Goal: Task Accomplishment & Management: Manage account settings

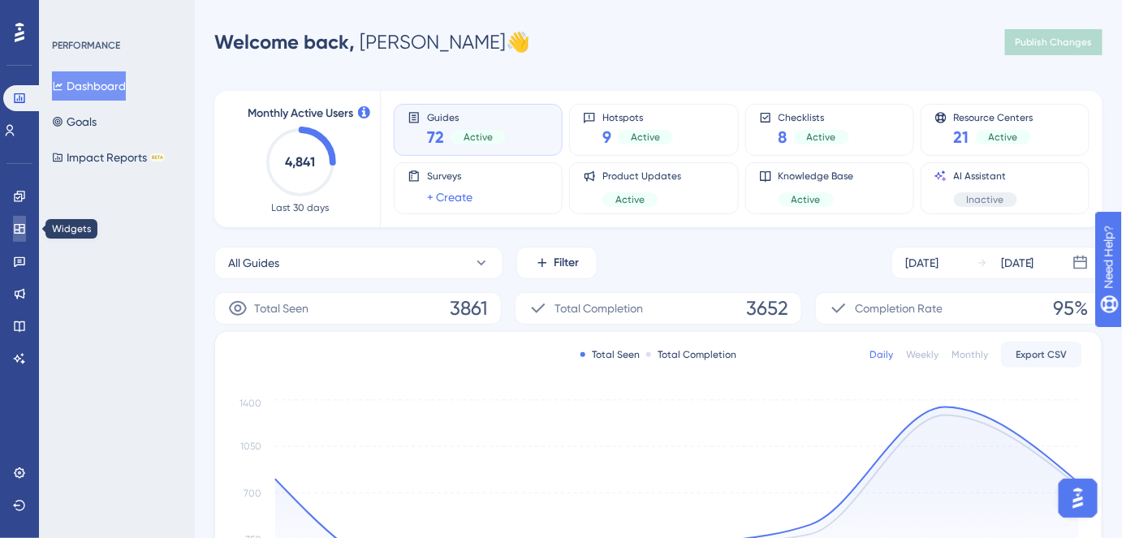
click at [18, 229] on icon at bounding box center [19, 228] width 13 height 13
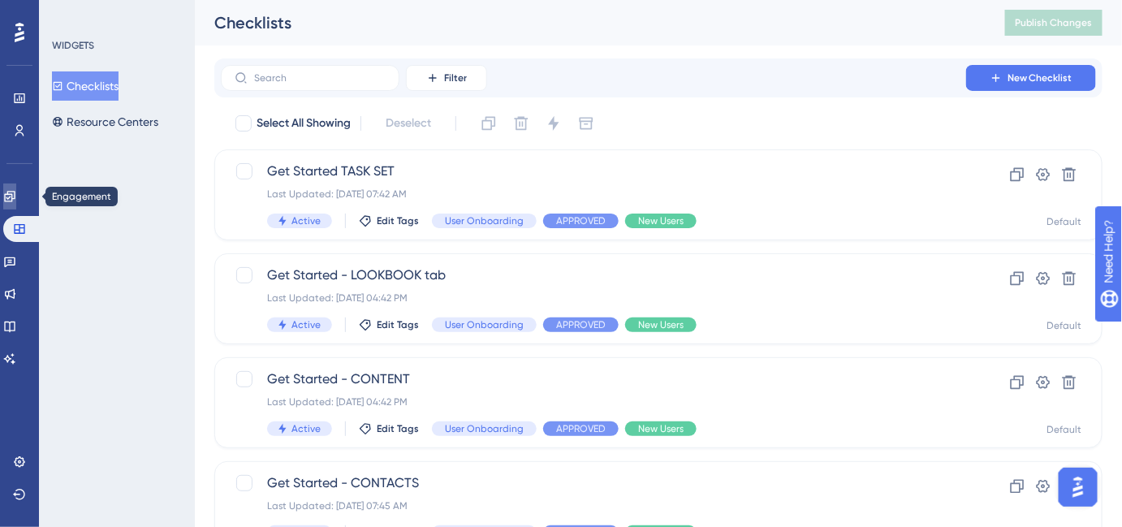
click at [16, 192] on icon at bounding box center [9, 196] width 13 height 13
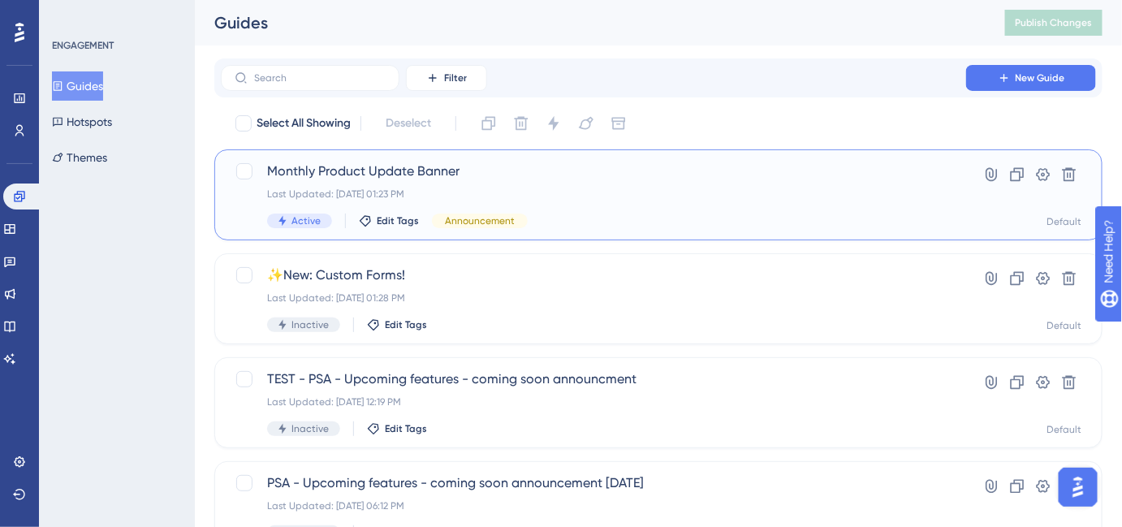
click at [474, 172] on span "Monthly Product Update Banner" at bounding box center [593, 171] width 653 height 19
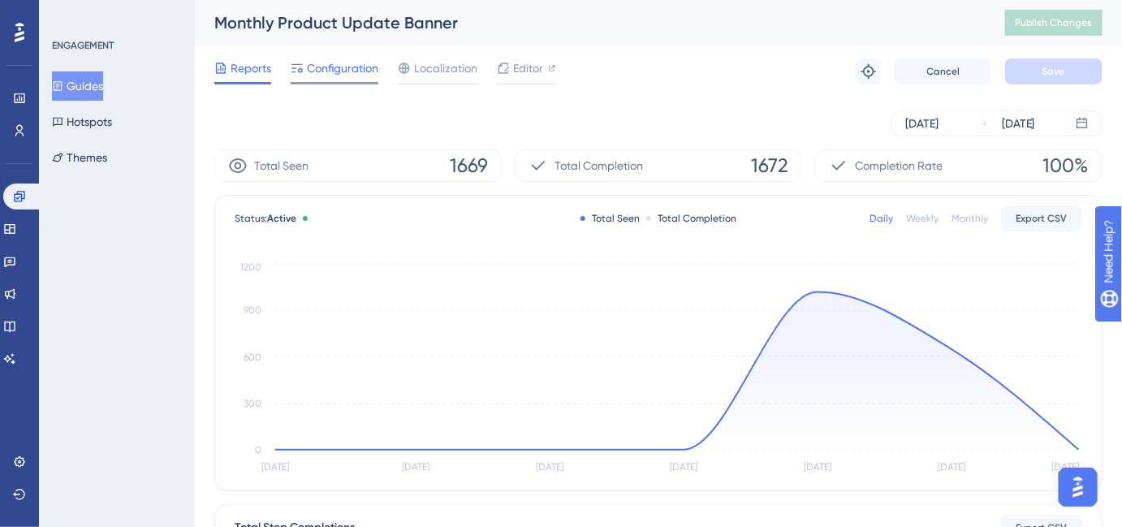
click at [344, 76] on span "Configuration" at bounding box center [342, 67] width 71 height 19
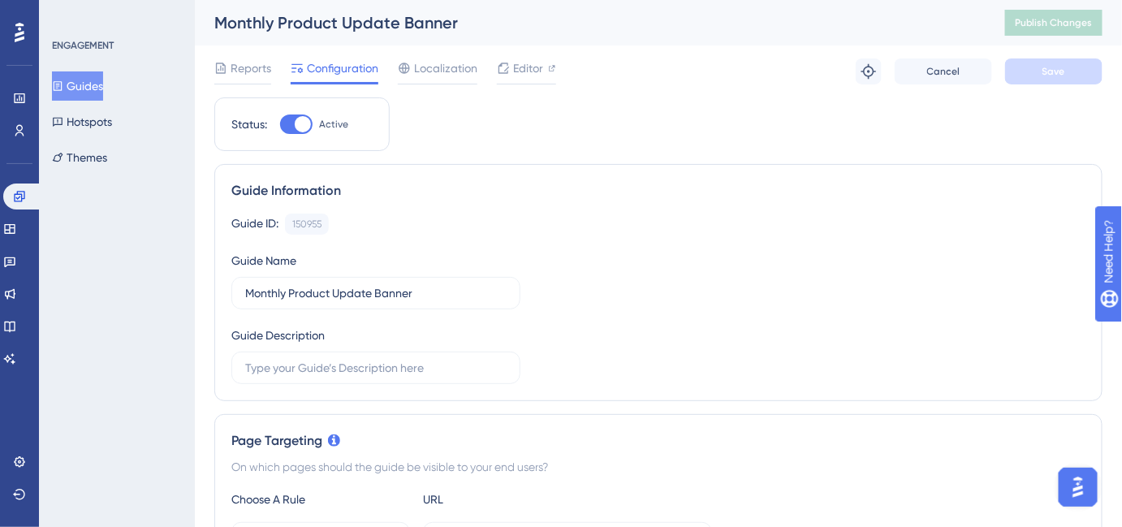
drag, startPoint x: 107, startPoint y: 80, endPoint x: 145, endPoint y: 105, distance: 44.6
click at [103, 80] on button "Guides" at bounding box center [77, 85] width 51 height 29
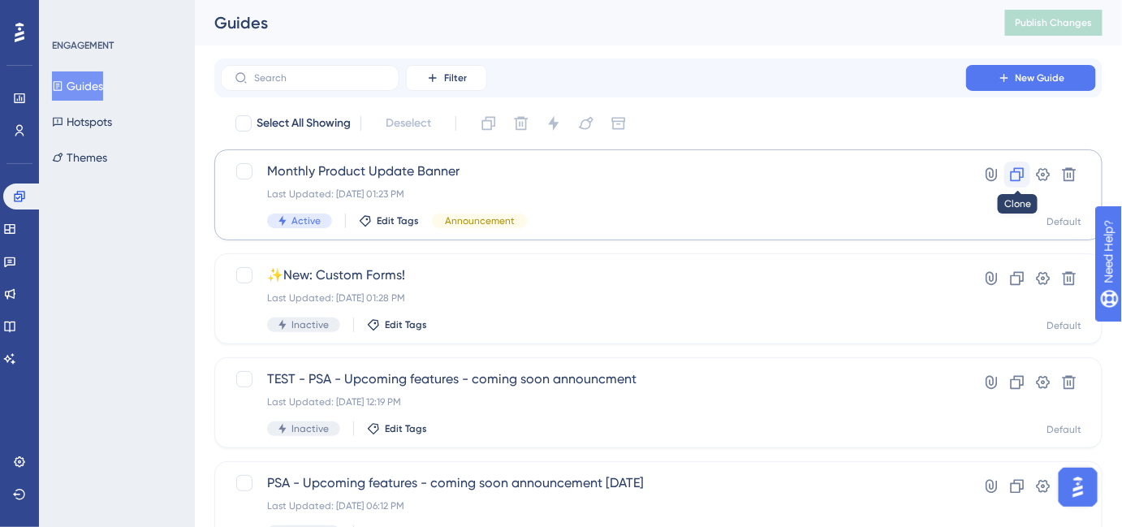
click at [1018, 176] on icon at bounding box center [1017, 174] width 16 height 16
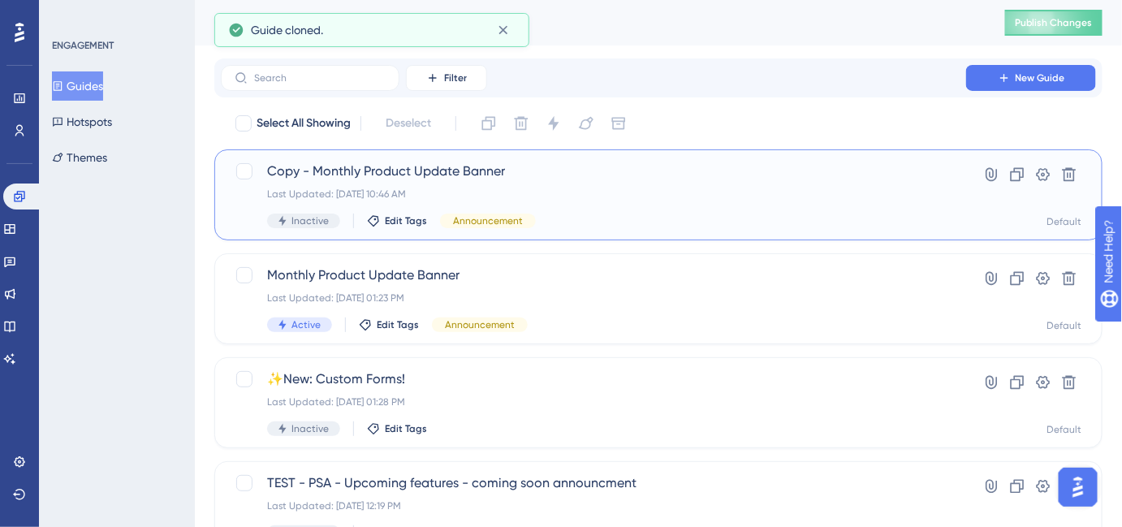
click at [413, 173] on span "Copy - Monthly Product Update Banner" at bounding box center [593, 171] width 653 height 19
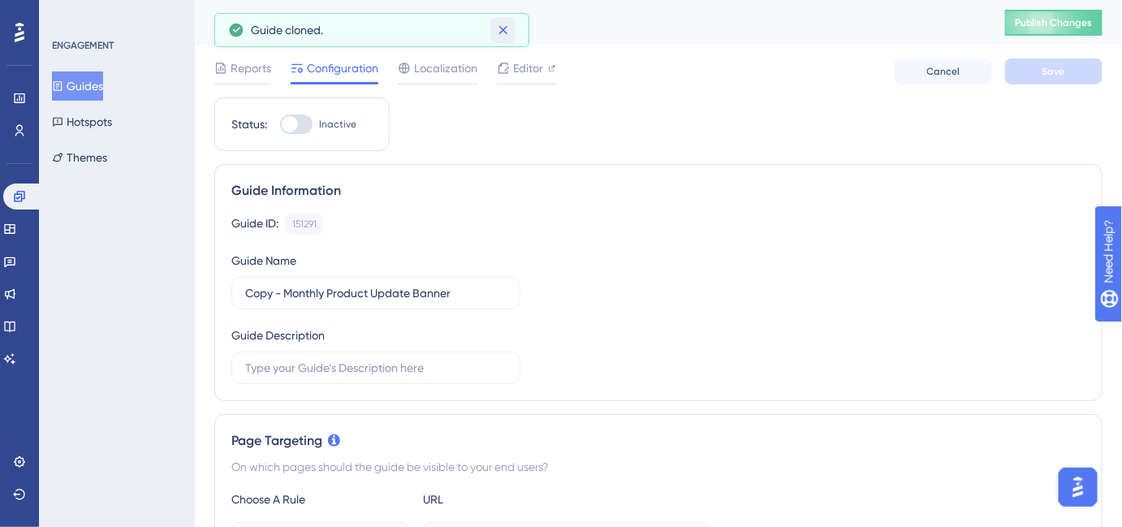
click at [512, 33] on button at bounding box center [502, 30] width 25 height 26
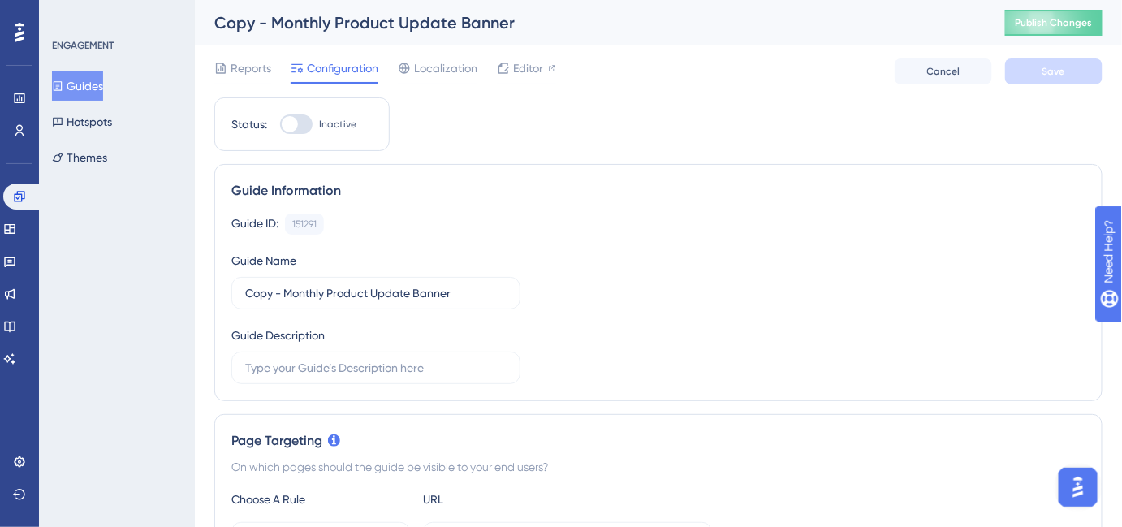
click at [315, 21] on div "Copy - Monthly Product Update Banner" at bounding box center [589, 22] width 750 height 23
click at [368, 24] on div "Copy - Monthly Product Update Banner" at bounding box center [589, 22] width 750 height 23
click at [333, 288] on input "Copy - Monthly Product Update Banner" at bounding box center [375, 293] width 261 height 18
drag, startPoint x: 409, startPoint y: 296, endPoint x: 235, endPoint y: 284, distance: 174.2
click at [235, 284] on label "Copy - Monthly Product Update Banner" at bounding box center [375, 293] width 289 height 32
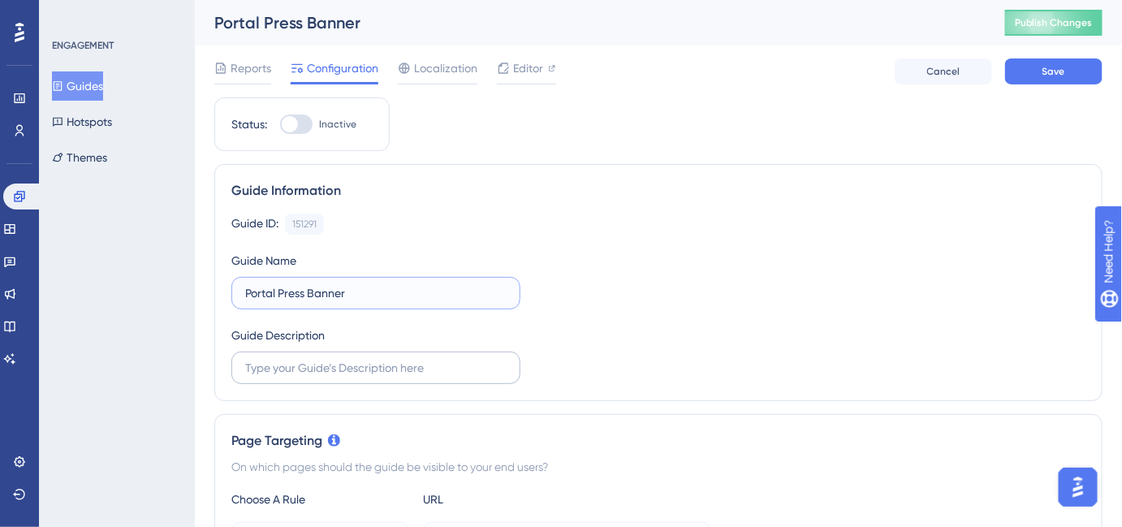
type input "Portal Press Banner"
click at [368, 373] on input "text" at bounding box center [375, 368] width 261 height 18
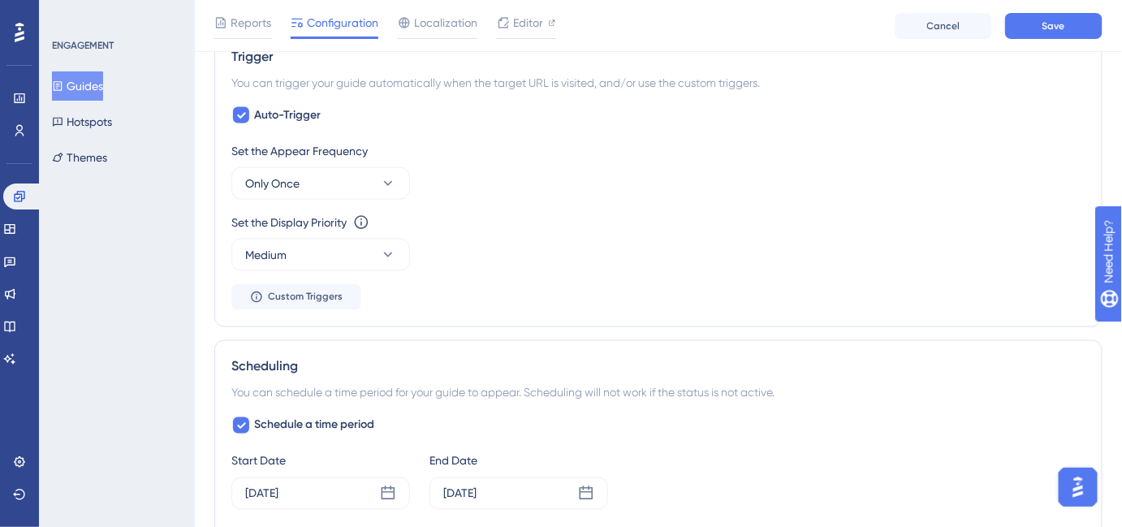
scroll to position [885, 0]
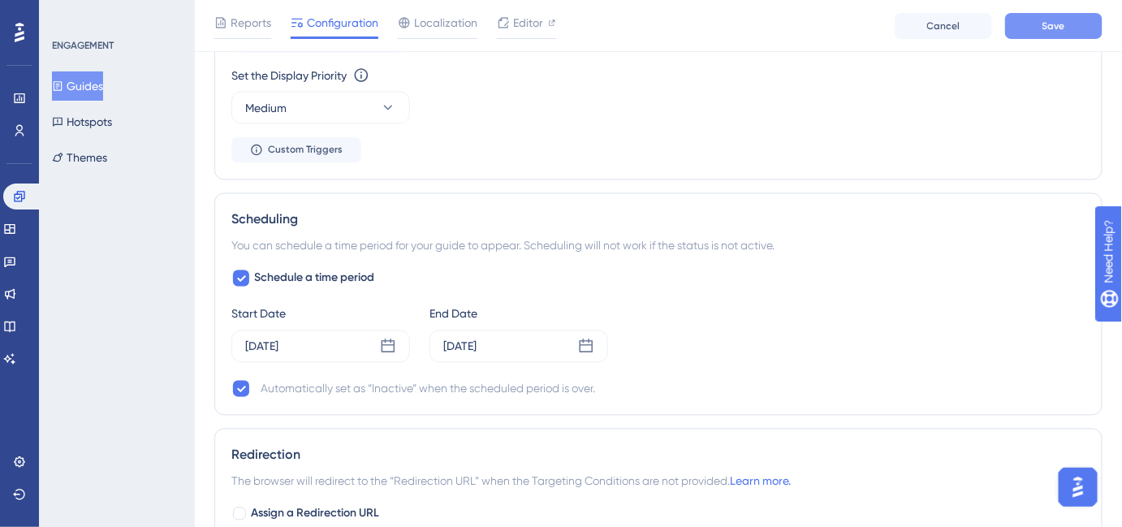
type input "In-app banner linking to web version of Portal Press email."
click at [1047, 22] on span "Save" at bounding box center [1054, 25] width 23 height 13
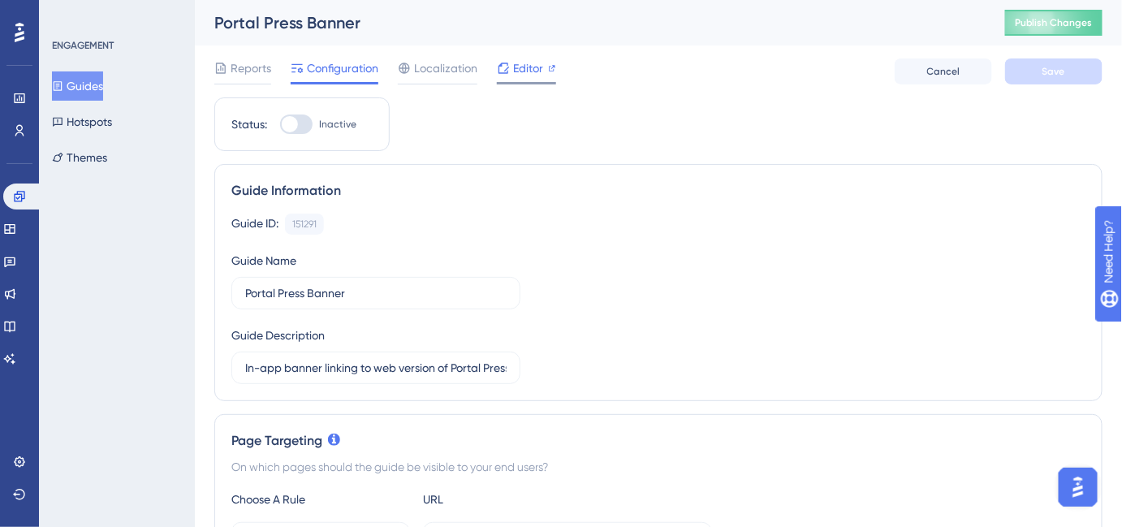
click at [507, 65] on icon at bounding box center [503, 68] width 13 height 13
click at [378, 359] on input "In-app banner linking to web version of Portal Press email." at bounding box center [375, 368] width 261 height 18
click at [80, 84] on button "Guides" at bounding box center [77, 85] width 51 height 29
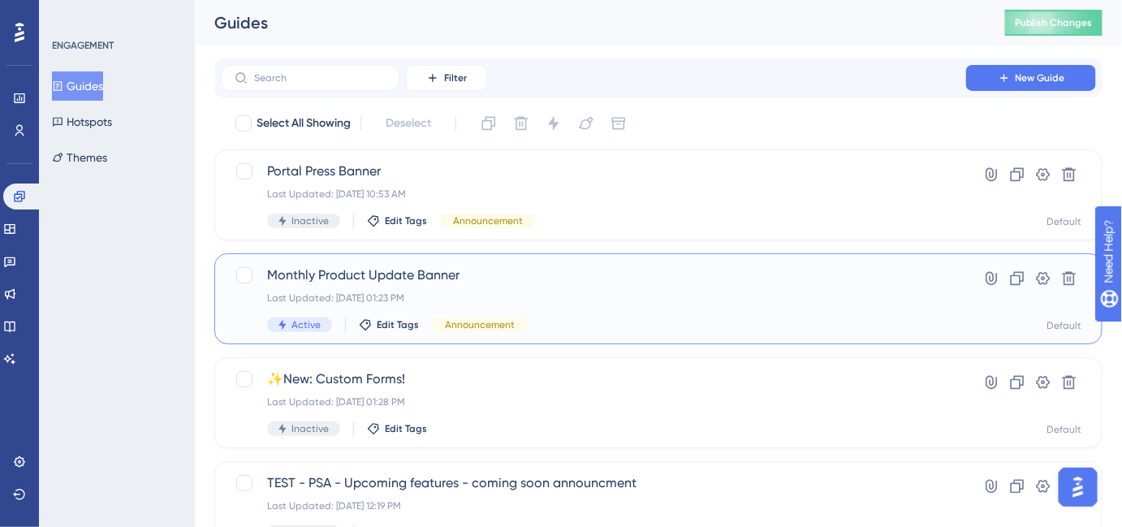
click at [449, 279] on span "Monthly Product Update Banner" at bounding box center [593, 275] width 653 height 19
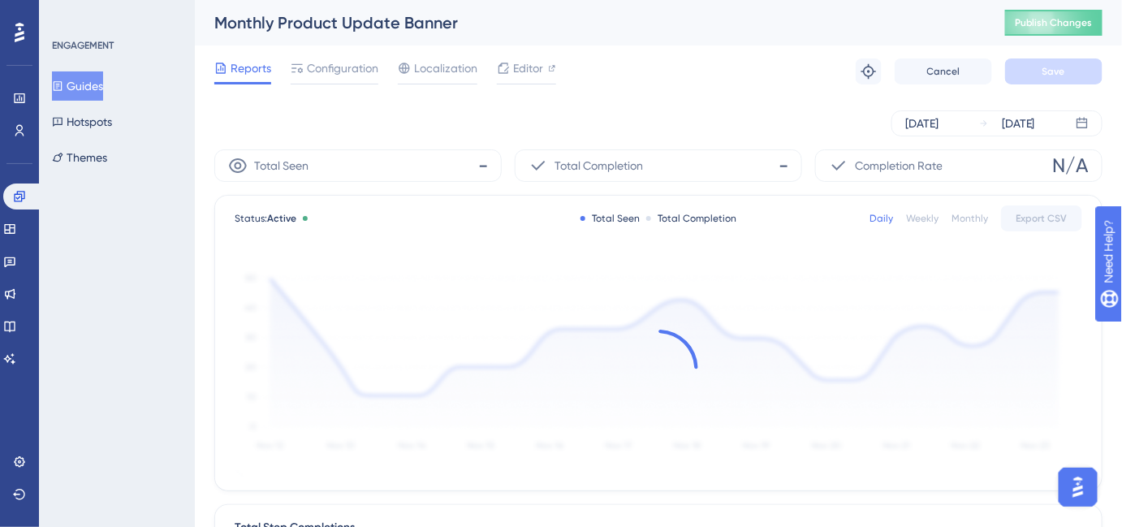
click at [315, 15] on div "Monthly Product Update Banner" at bounding box center [589, 22] width 750 height 23
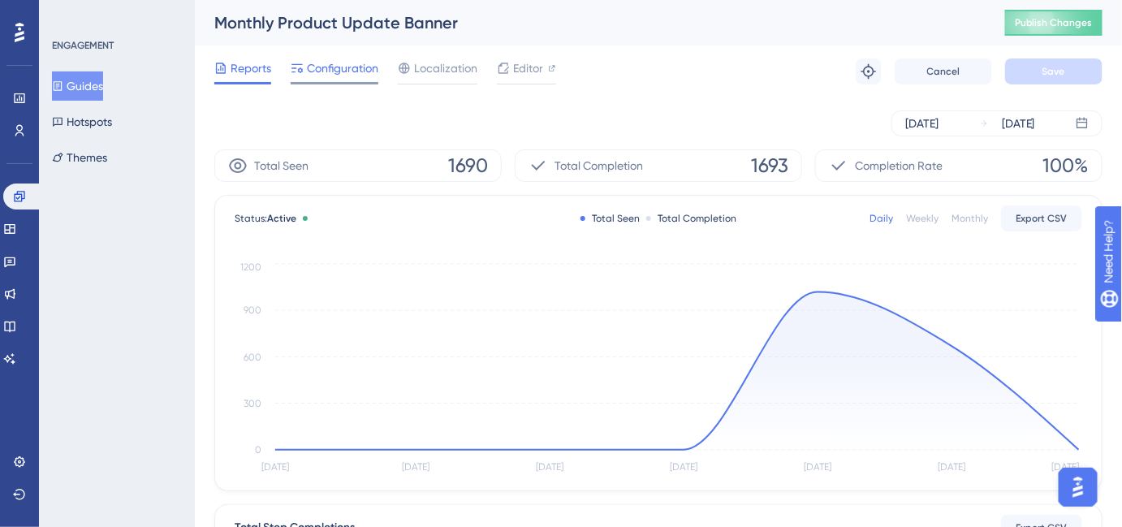
click at [352, 76] on span "Configuration" at bounding box center [342, 67] width 71 height 19
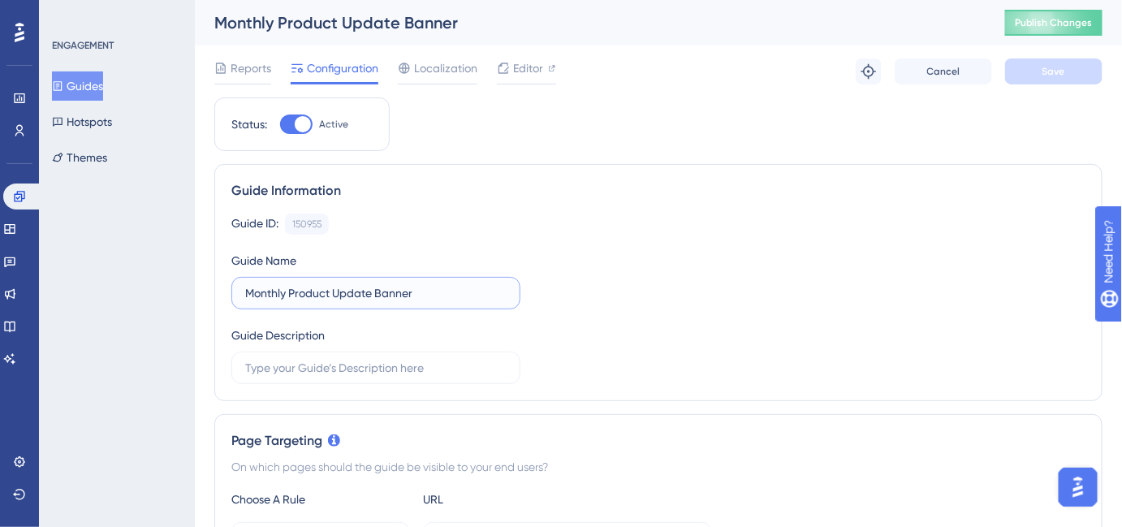
click at [309, 288] on input "Monthly Product Update Banner" at bounding box center [375, 293] width 261 height 18
type input "Monthly Features Roundup Banner"
click at [348, 369] on input "text" at bounding box center [375, 368] width 261 height 18
paste input "In-app banner linking to web version of Portal Press email."
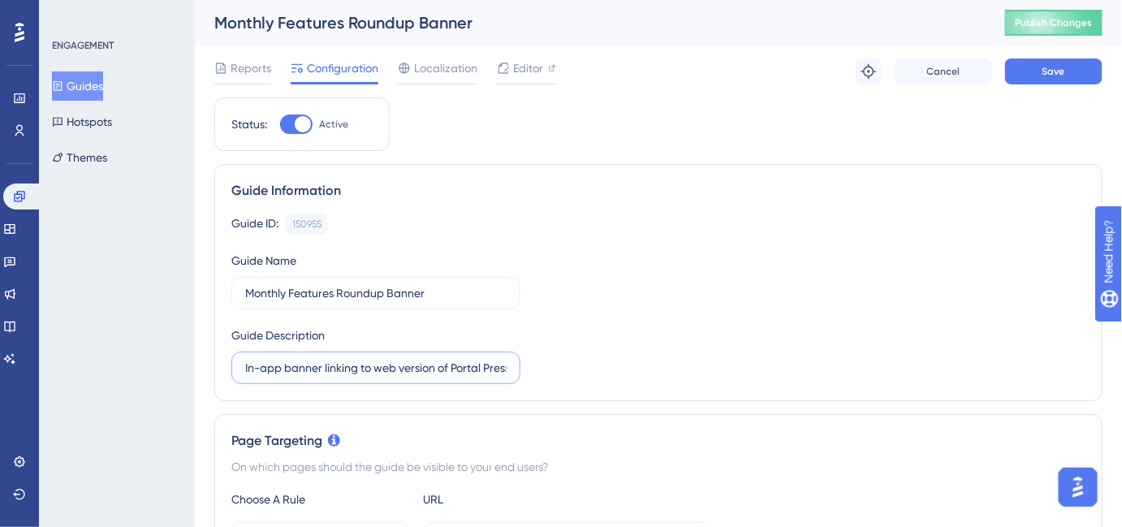
scroll to position [0, 39]
click at [413, 366] on input "In-app banner linking to web version of Portal Press email." at bounding box center [375, 368] width 261 height 18
type input "In-app banner linking to web version of Monthly Features email."
click at [1063, 61] on button "Save" at bounding box center [1053, 71] width 97 height 26
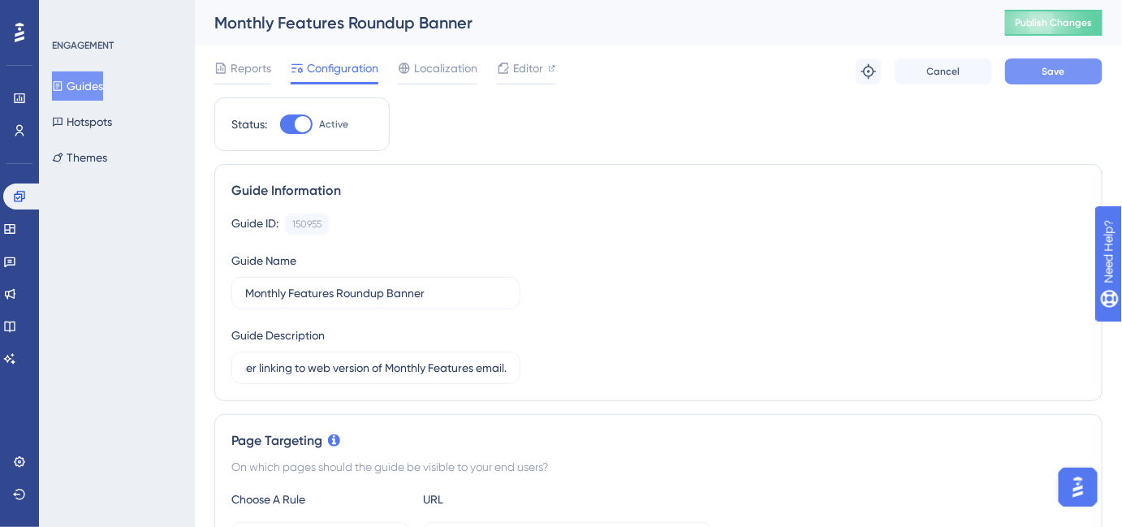
scroll to position [0, 0]
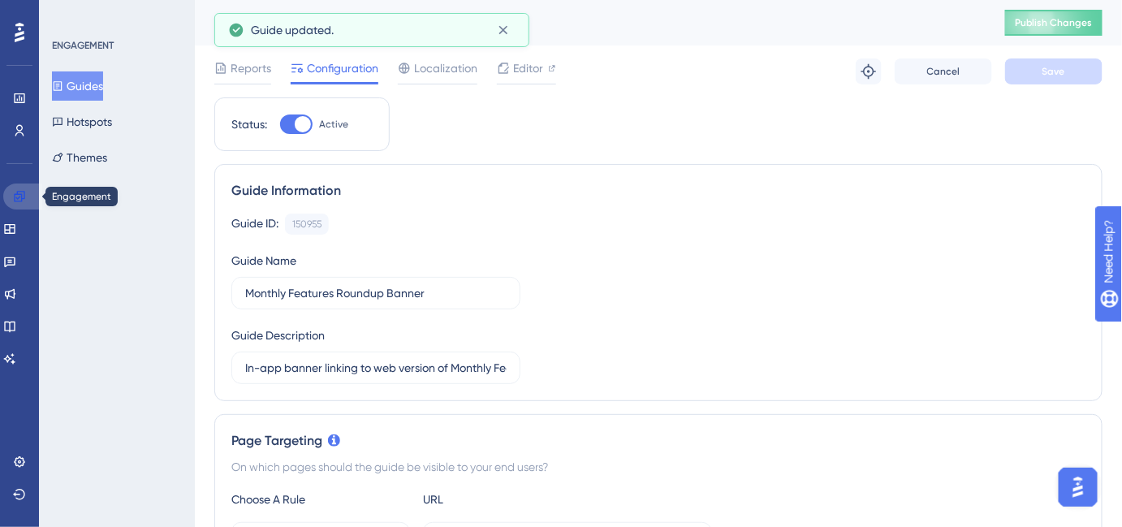
click at [26, 193] on link at bounding box center [22, 197] width 39 height 26
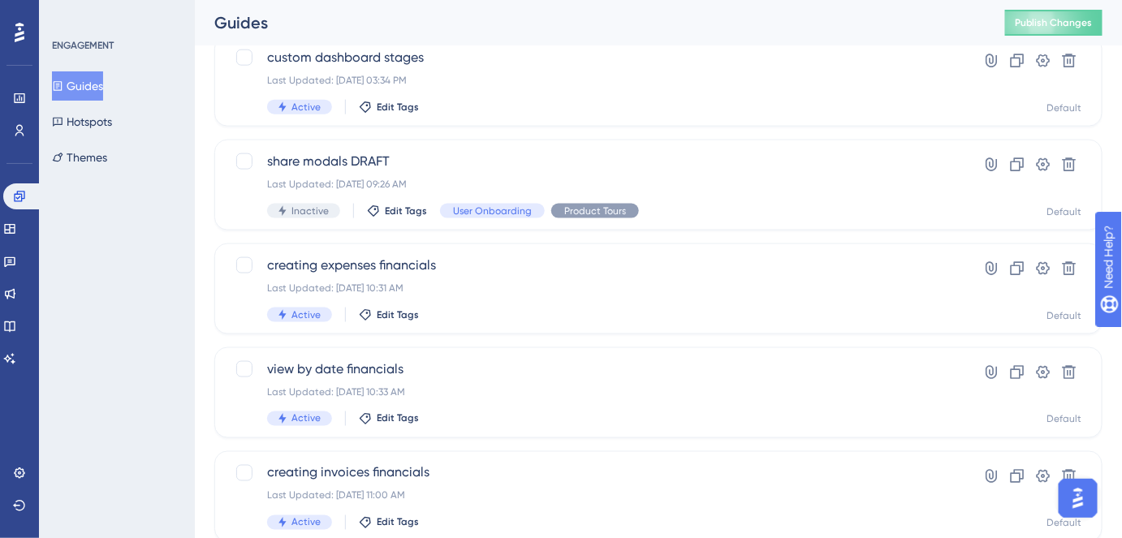
scroll to position [721, 0]
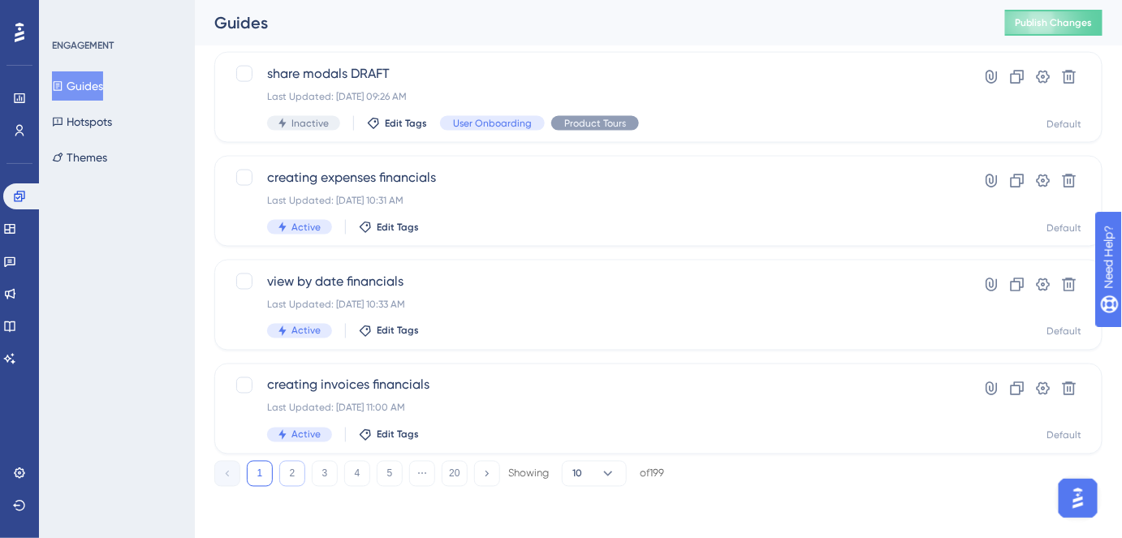
click at [304, 470] on button "2" at bounding box center [292, 474] width 26 height 26
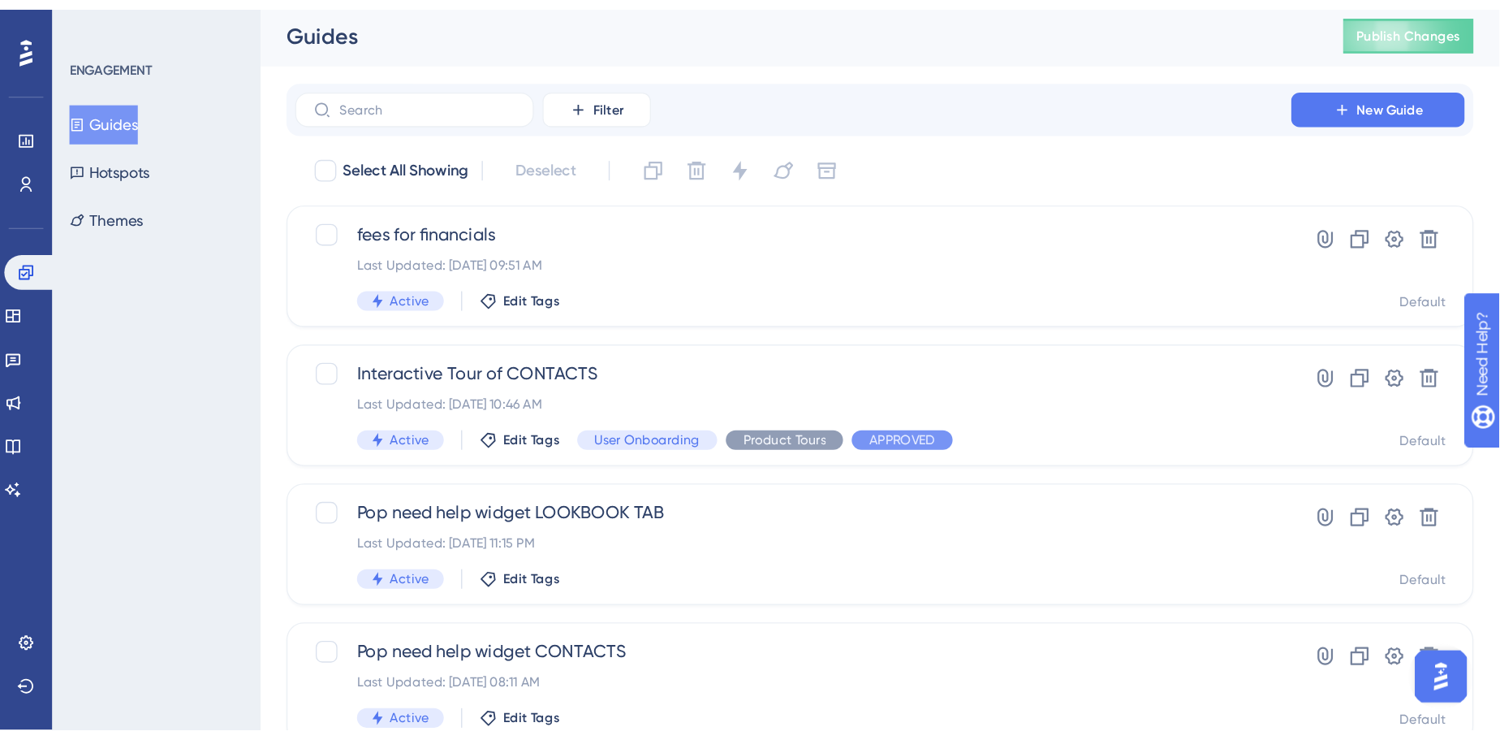
scroll to position [0, 0]
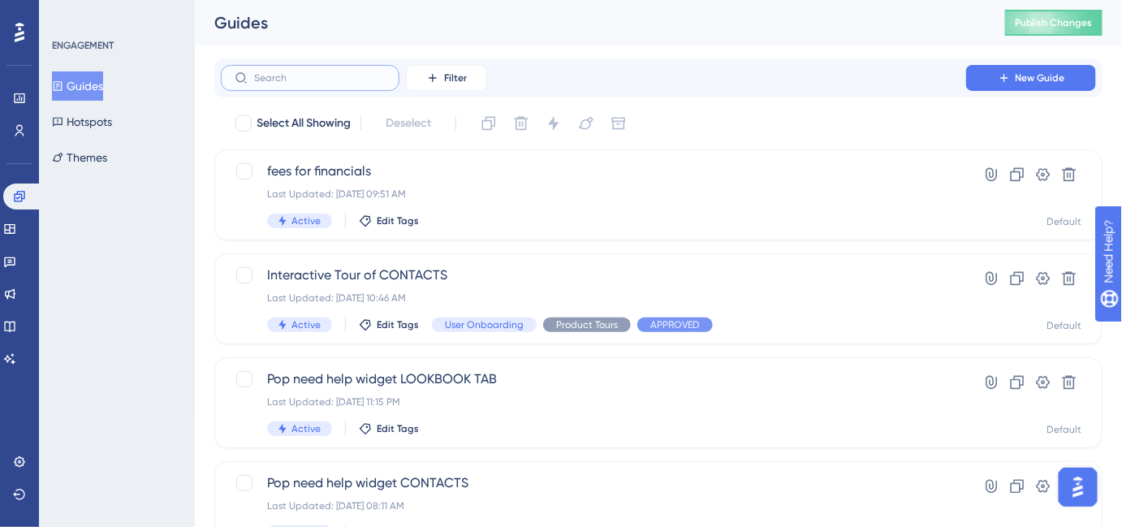
click at [314, 82] on input "text" at bounding box center [320, 77] width 132 height 11
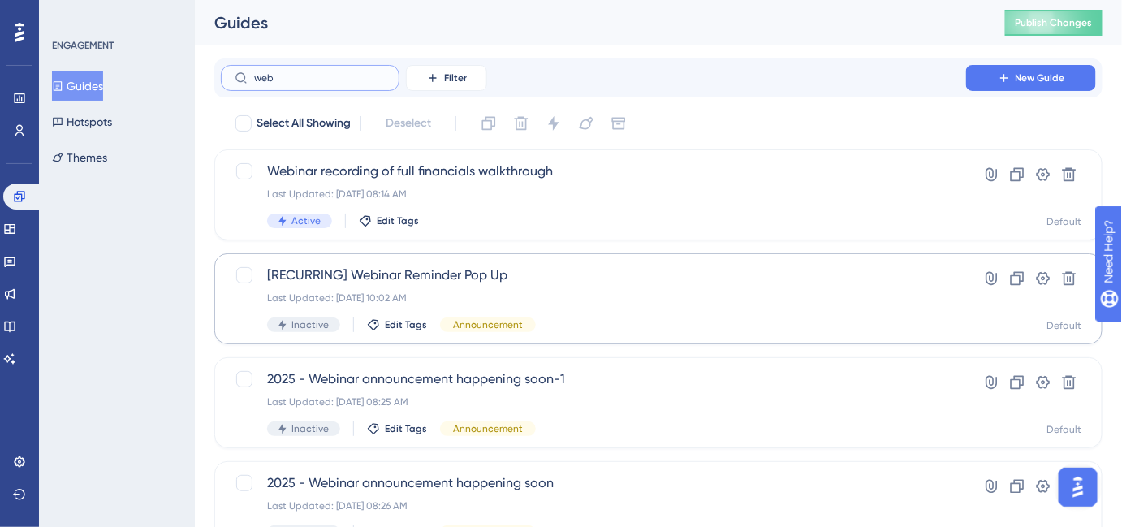
type input "web"
click at [376, 285] on div "[RECURRING] Webinar Reminder Pop Up Last Updated: Sep 04 2025, 10:02 AM Inactiv…" at bounding box center [593, 299] width 653 height 67
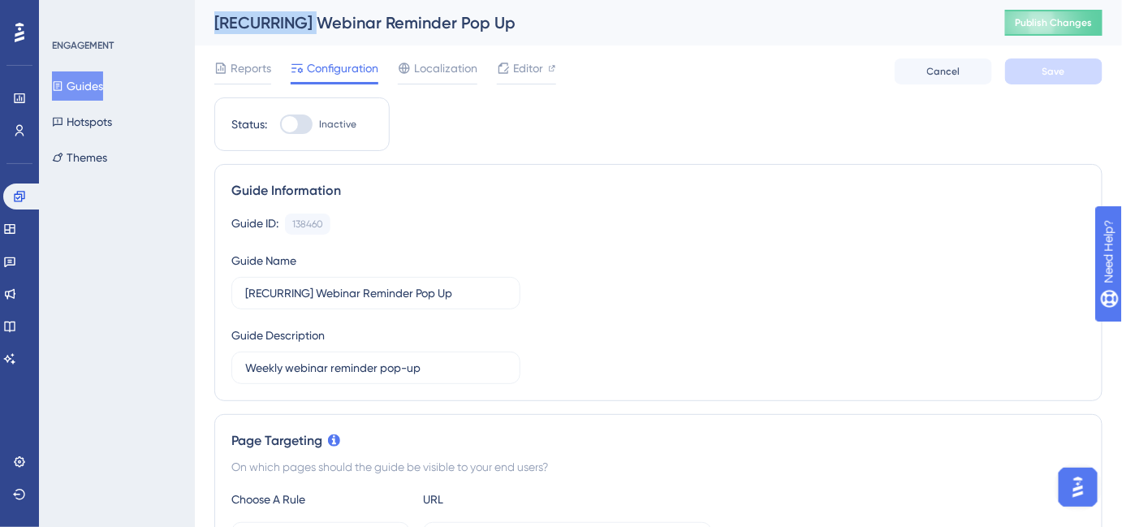
drag, startPoint x: 317, startPoint y: 29, endPoint x: 213, endPoint y: 9, distance: 106.7
click at [213, 9] on div "[RECURRING] Webinar Reminder Pop Up Publish Changes" at bounding box center [658, 22] width 927 height 45
copy div "[RECURRING]"
click at [89, 83] on button "Guides" at bounding box center [77, 85] width 51 height 29
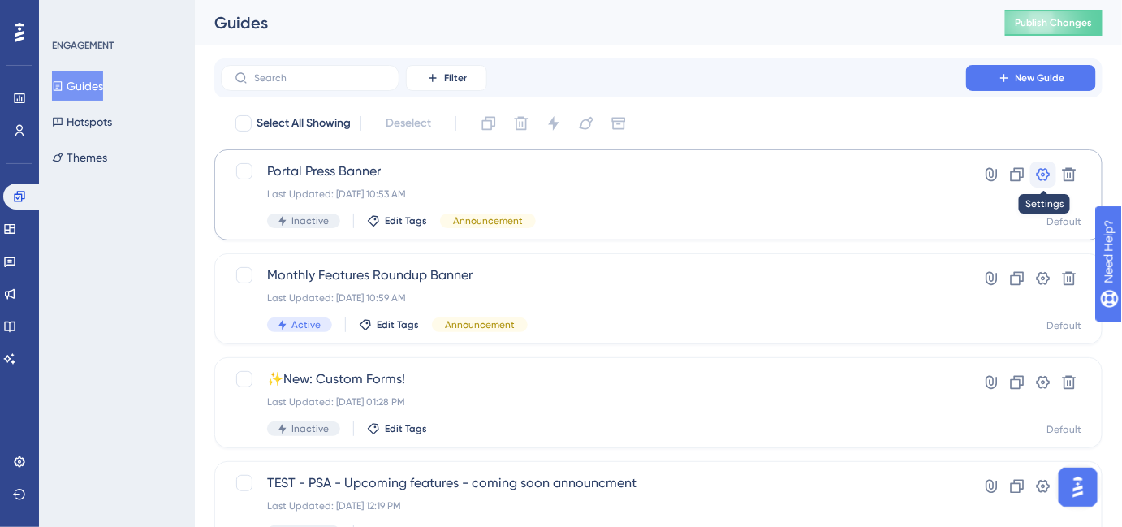
click at [1041, 180] on icon at bounding box center [1043, 174] width 16 height 16
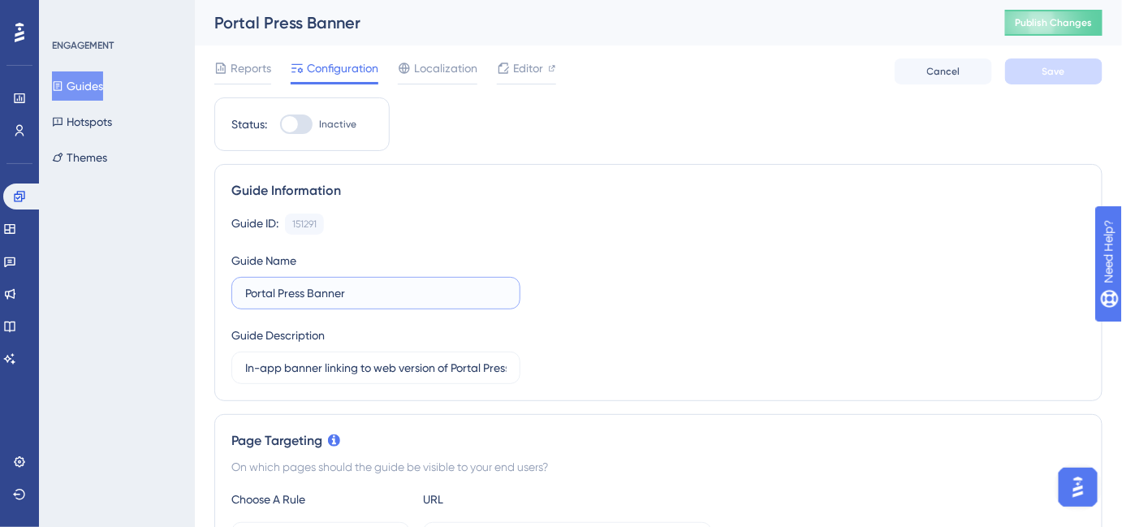
click at [245, 284] on input "Portal Press Banner" at bounding box center [375, 293] width 261 height 18
paste input "[RECURRING]"
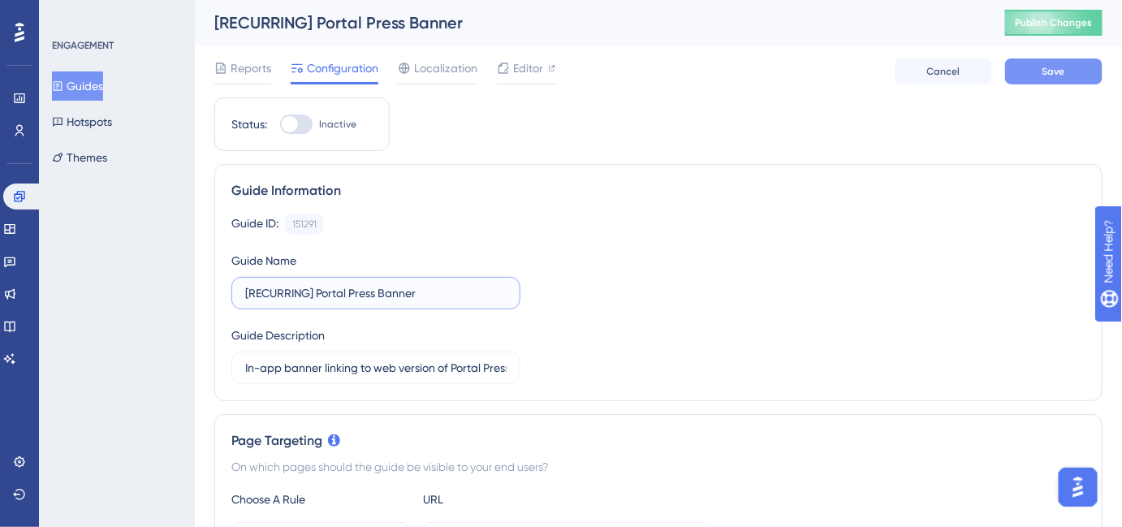
type input "[RECURRING] Portal Press Banner"
click at [1078, 73] on button "Save" at bounding box center [1053, 71] width 97 height 26
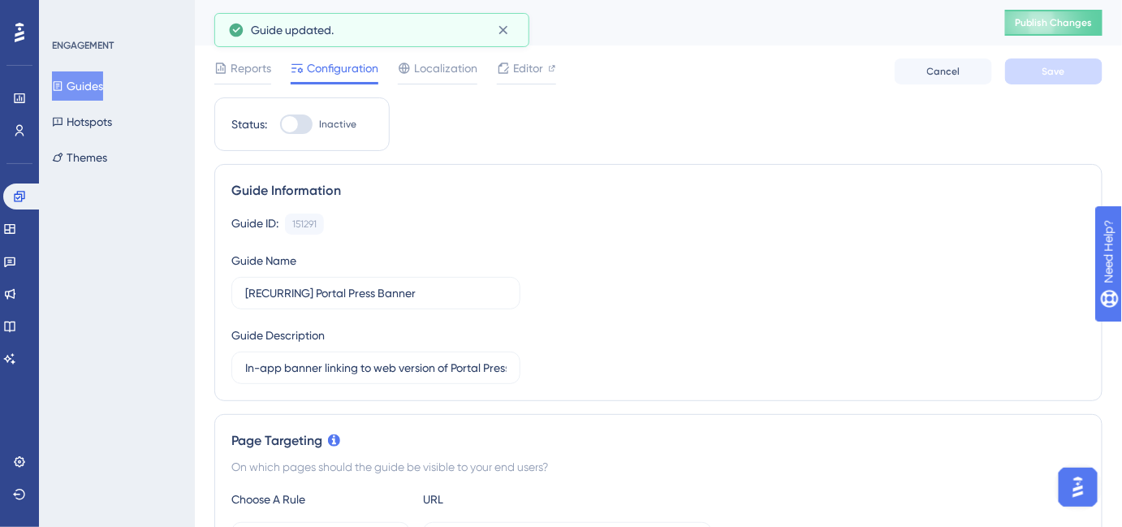
click at [80, 84] on button "Guides" at bounding box center [77, 85] width 51 height 29
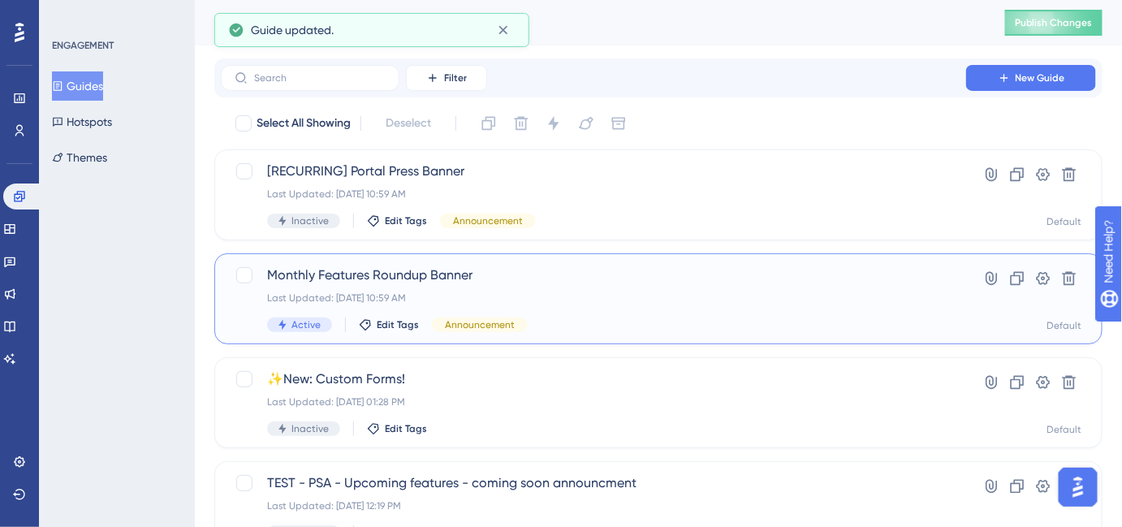
click at [377, 277] on span "Monthly Features Roundup Banner" at bounding box center [593, 275] width 653 height 19
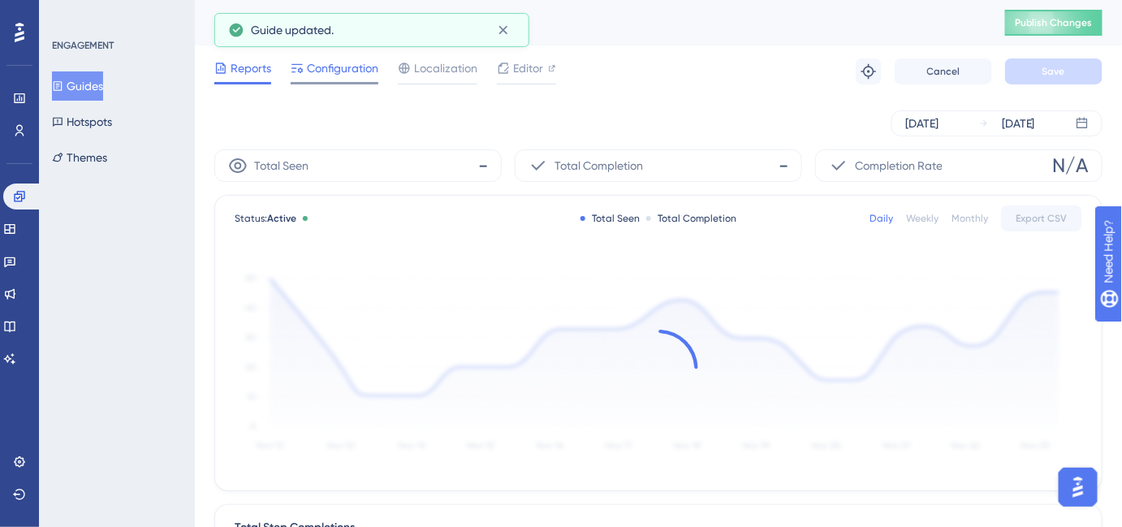
click at [343, 58] on span "Configuration" at bounding box center [342, 67] width 71 height 19
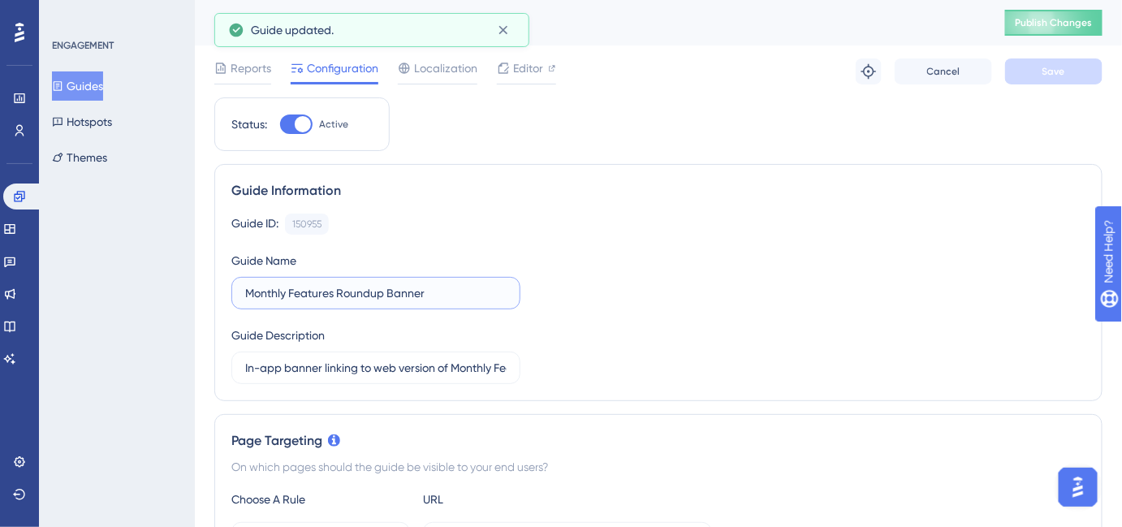
click at [245, 290] on input "Monthly Features Roundup Banner" at bounding box center [375, 293] width 261 height 18
paste input "[RECURRING]"
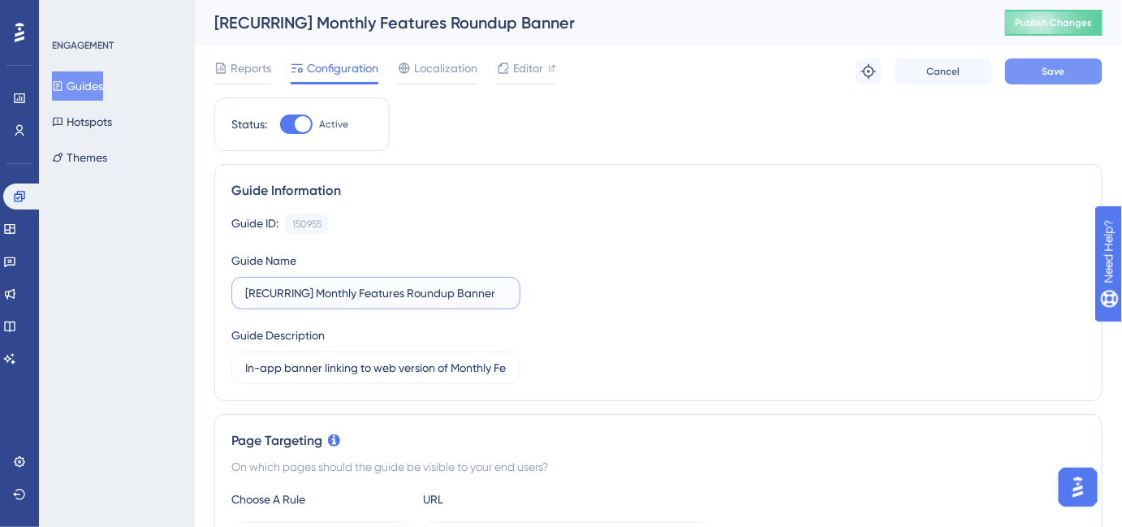
type input "[RECURRING] Monthly Features Roundup Banner"
click at [1047, 82] on button "Save" at bounding box center [1053, 71] width 97 height 26
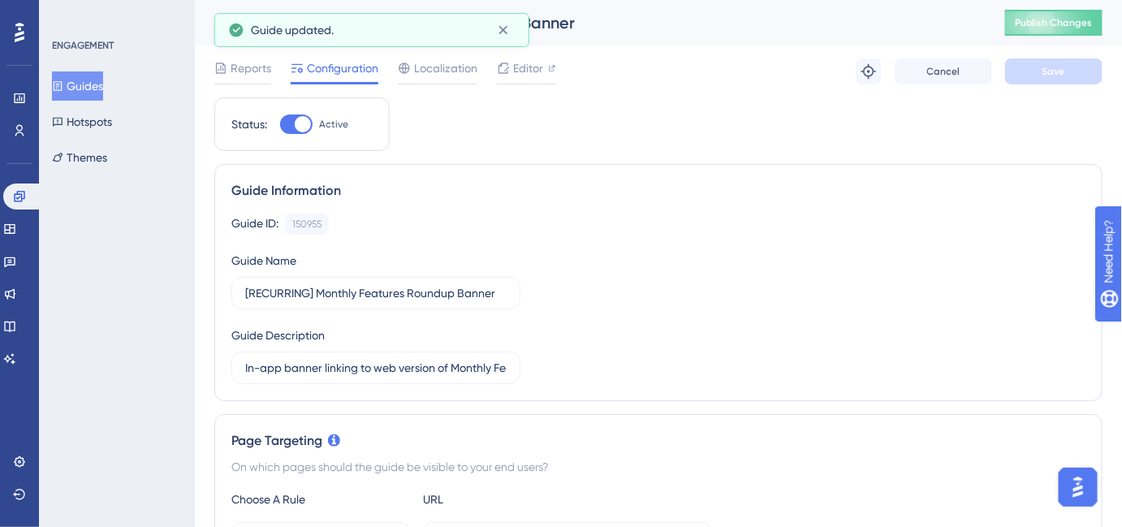
click at [84, 88] on button "Guides" at bounding box center [77, 85] width 51 height 29
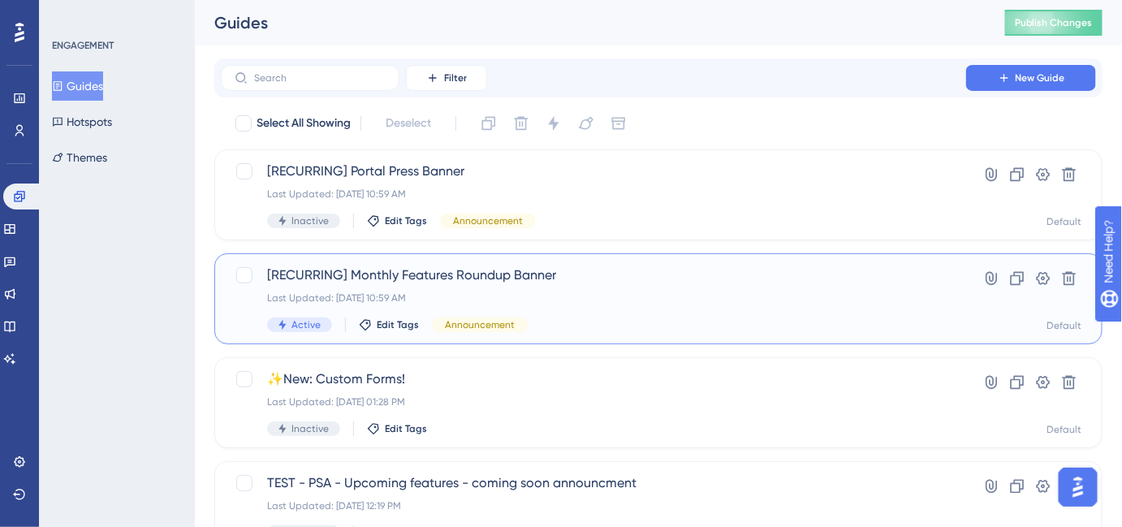
click at [472, 281] on span "[RECURRING] Monthly Features Roundup Banner" at bounding box center [593, 275] width 653 height 19
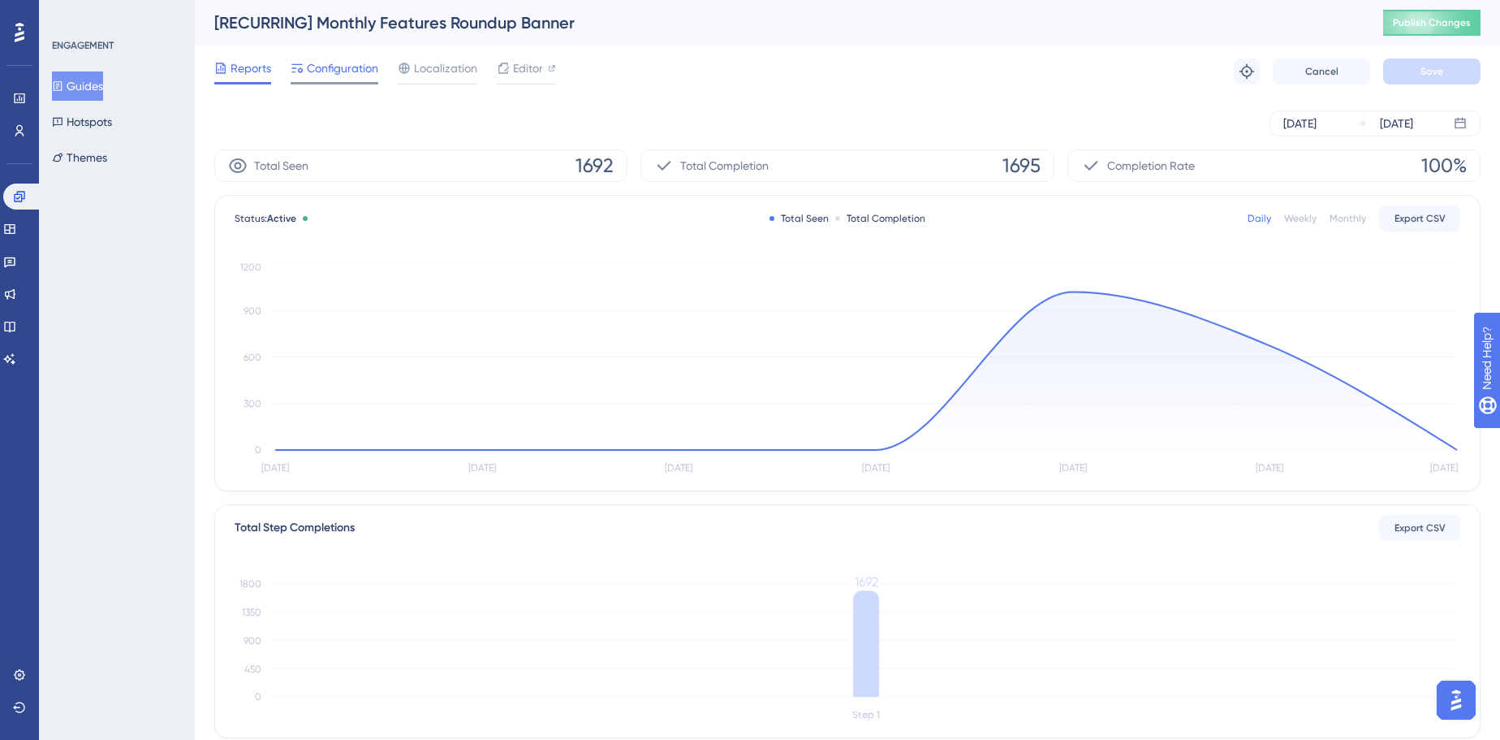
click at [313, 73] on span "Configuration" at bounding box center [342, 67] width 71 height 19
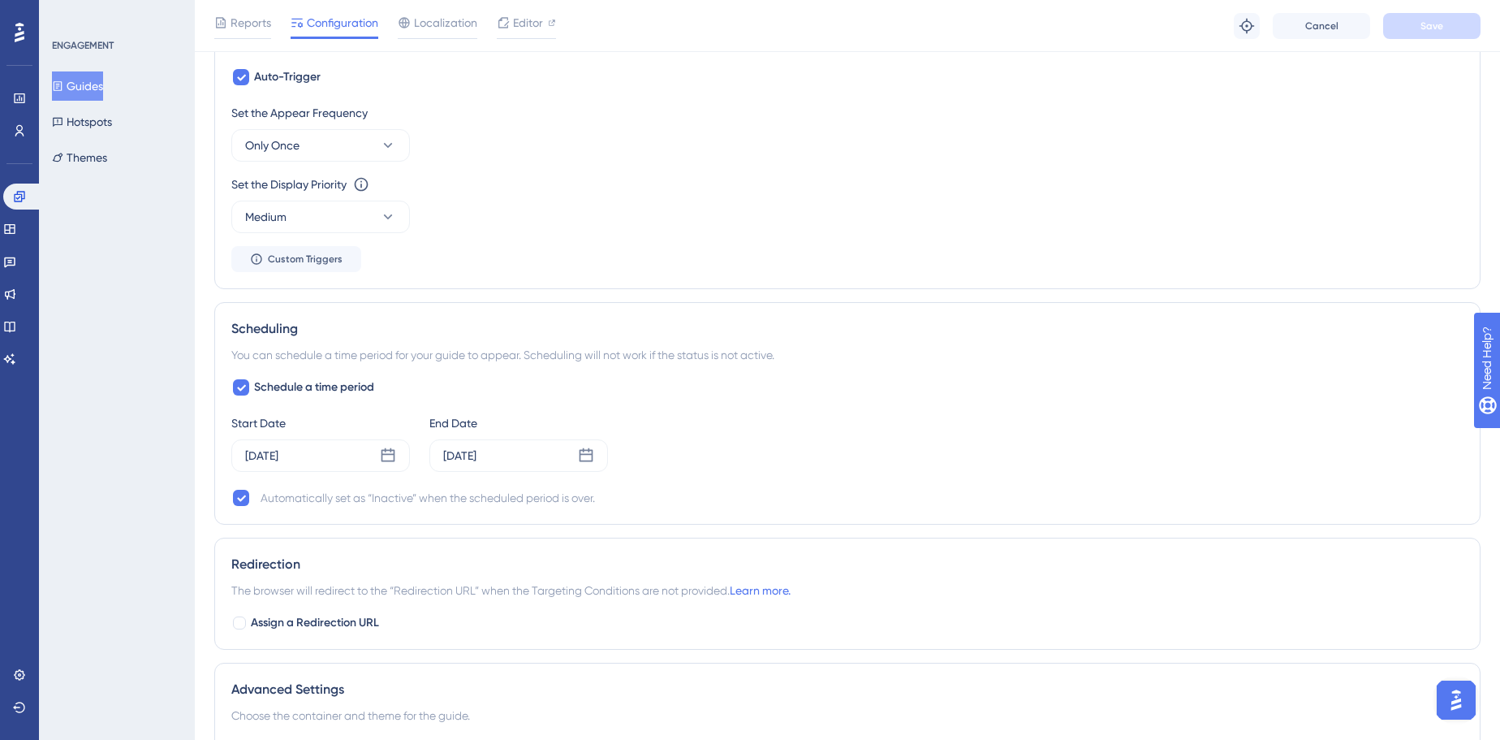
scroll to position [812, 0]
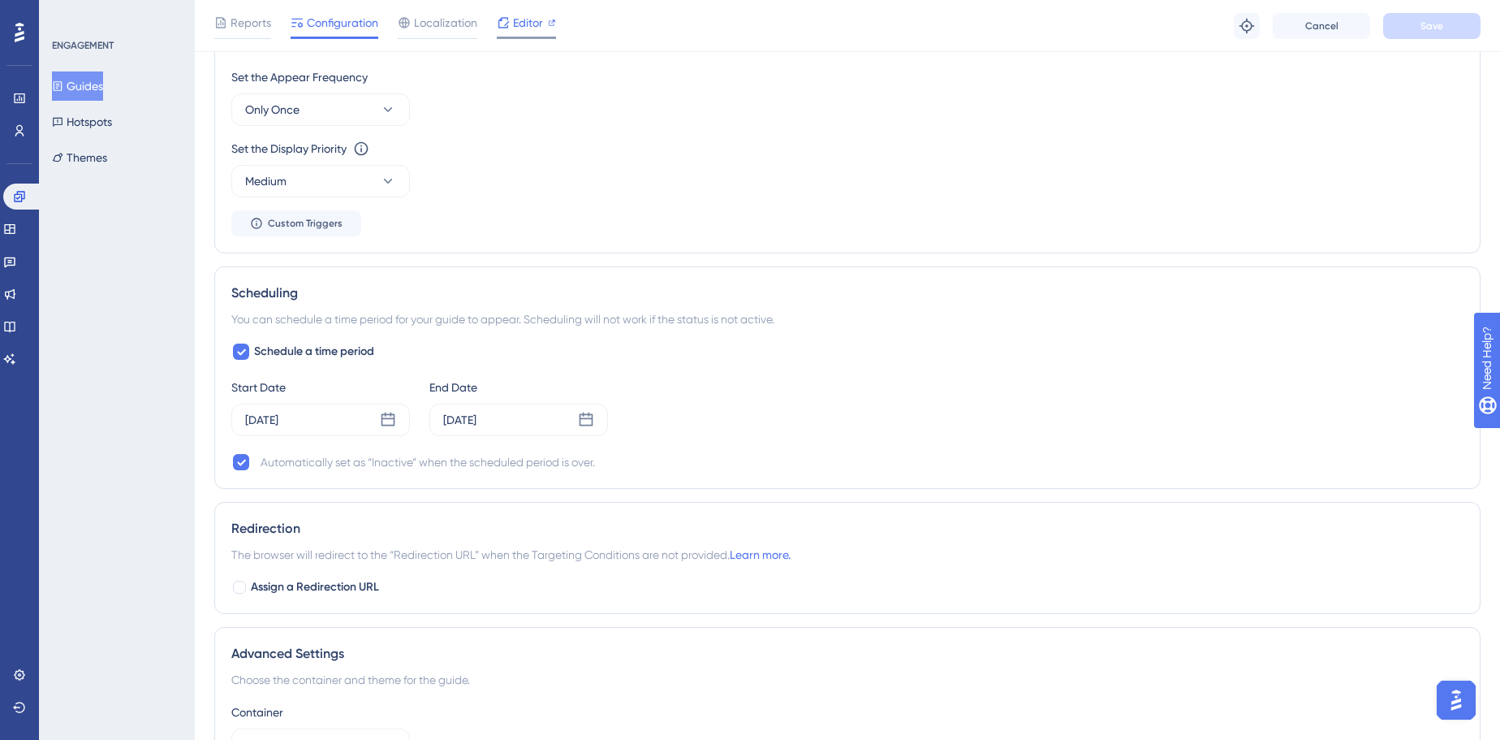
click at [518, 13] on span "Editor" at bounding box center [528, 22] width 30 height 19
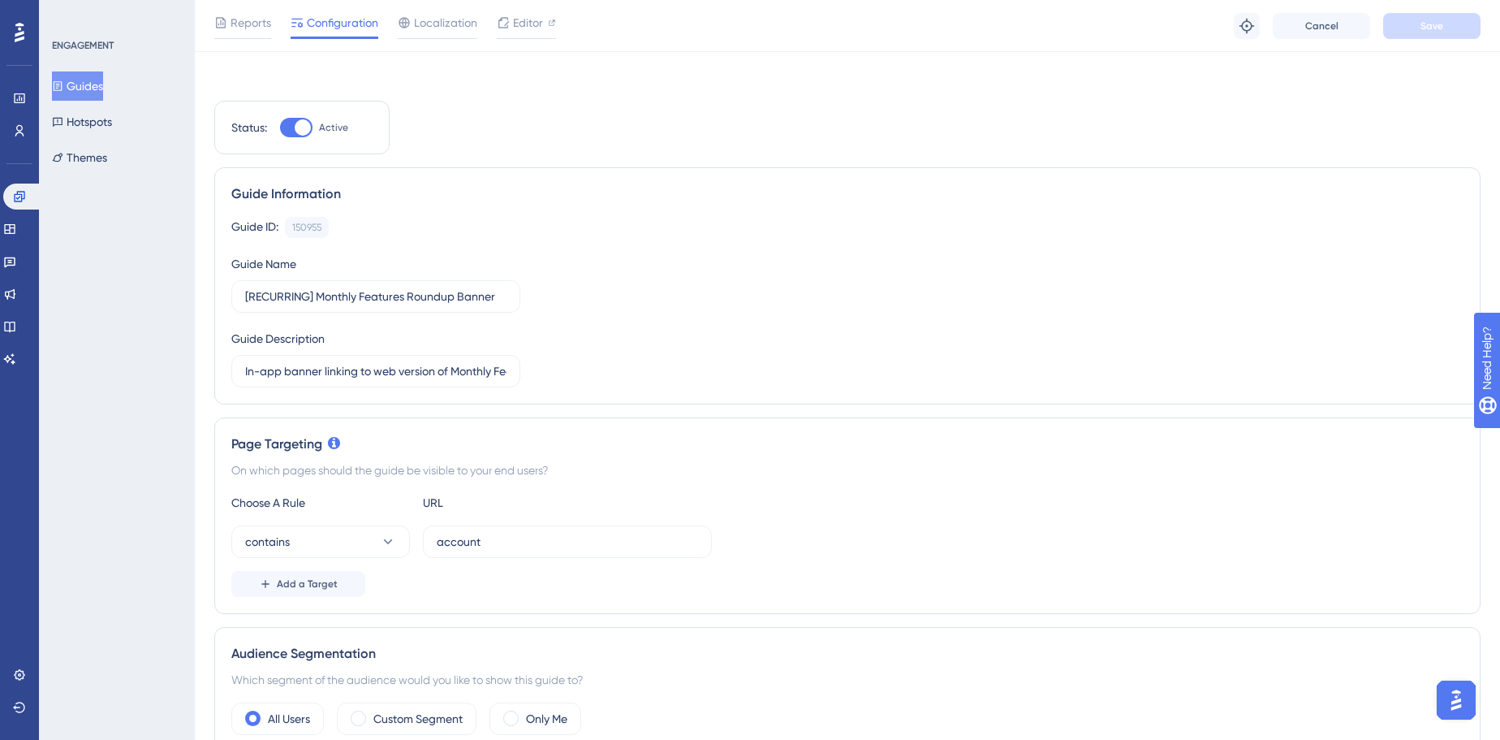
scroll to position [0, 0]
